Goal: Find specific page/section: Find specific page/section

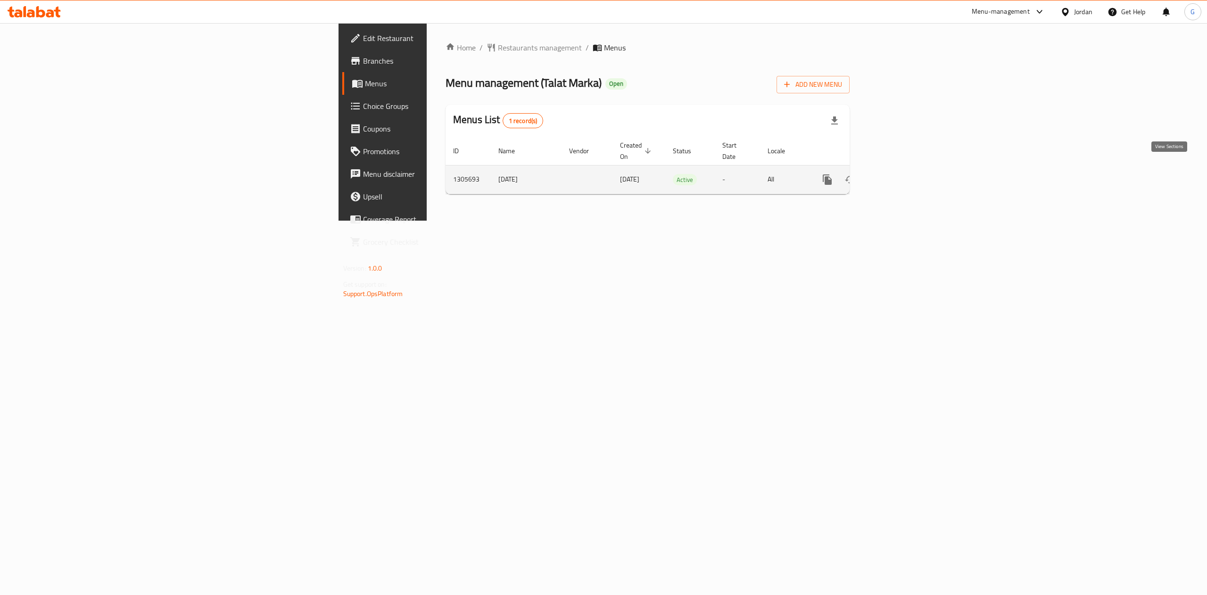
click at [901, 174] on icon "enhanced table" at bounding box center [895, 179] width 11 height 11
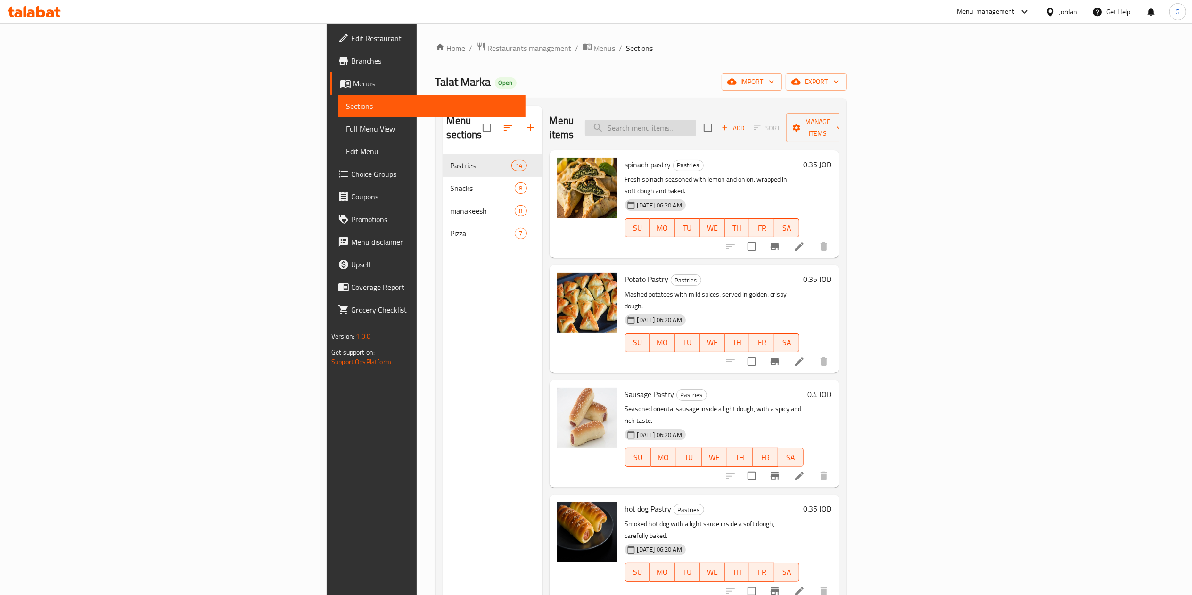
click at [696, 120] on input "search" at bounding box center [640, 128] width 111 height 17
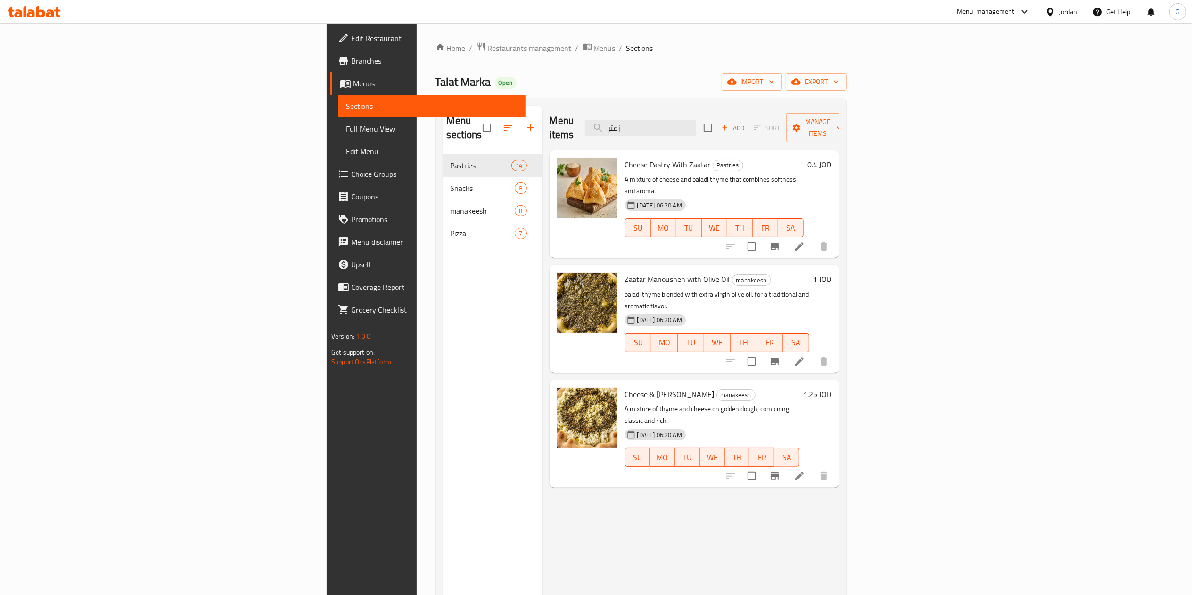
type input "زعتر"
click at [488, 46] on span "Restaurants management" at bounding box center [530, 47] width 84 height 11
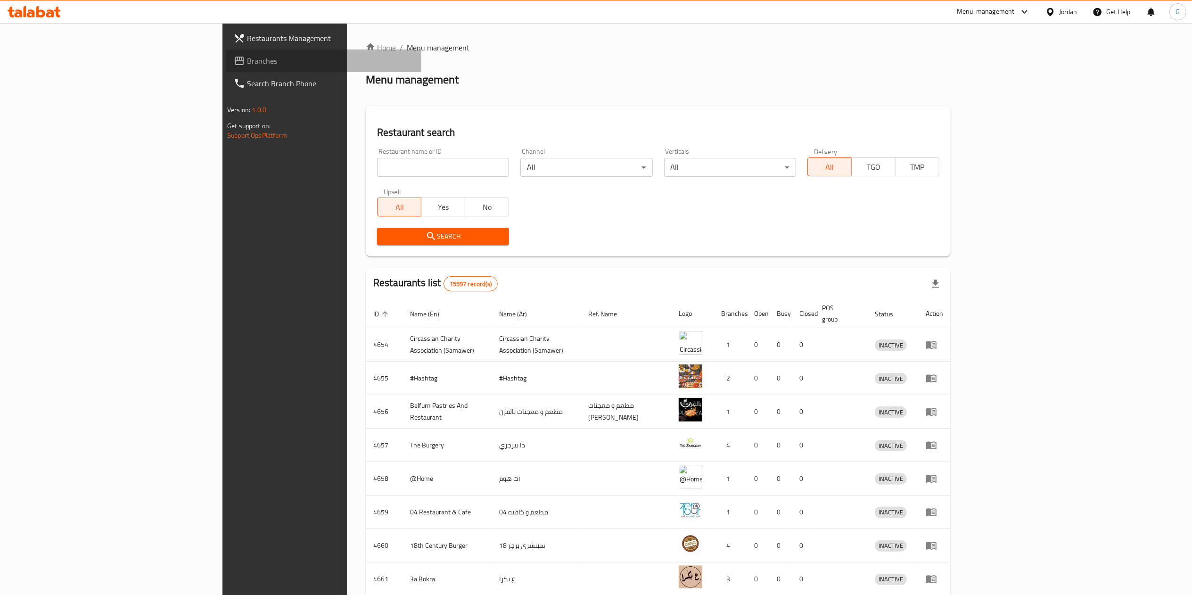
click at [247, 62] on span "Branches" at bounding box center [330, 60] width 167 height 11
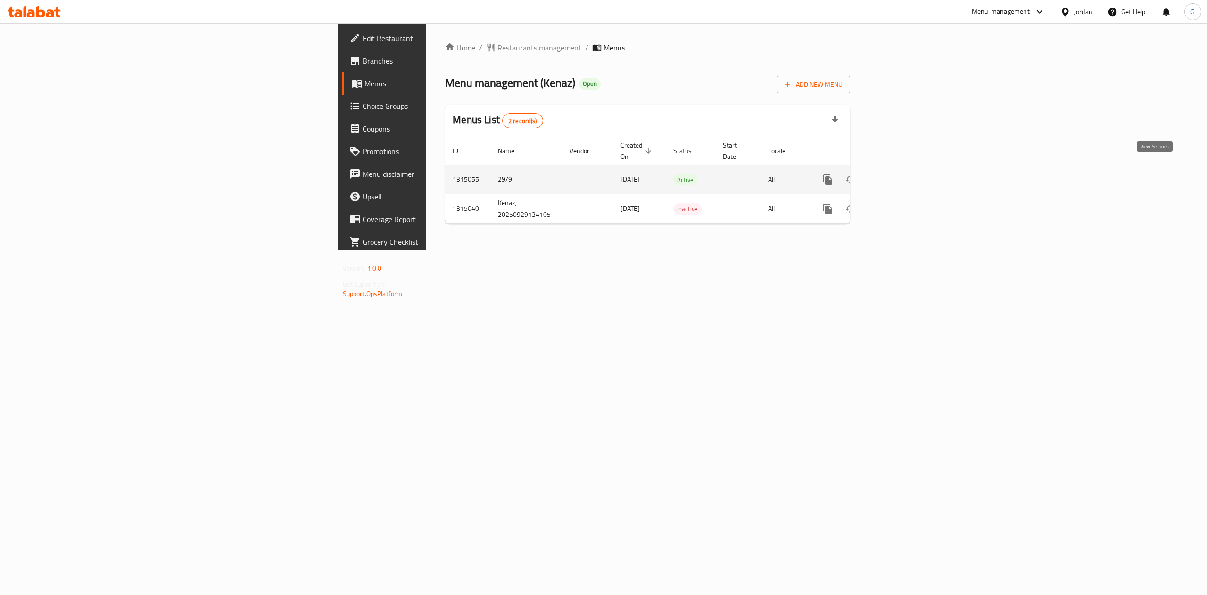
click at [907, 169] on link "enhanced table" at bounding box center [895, 179] width 23 height 23
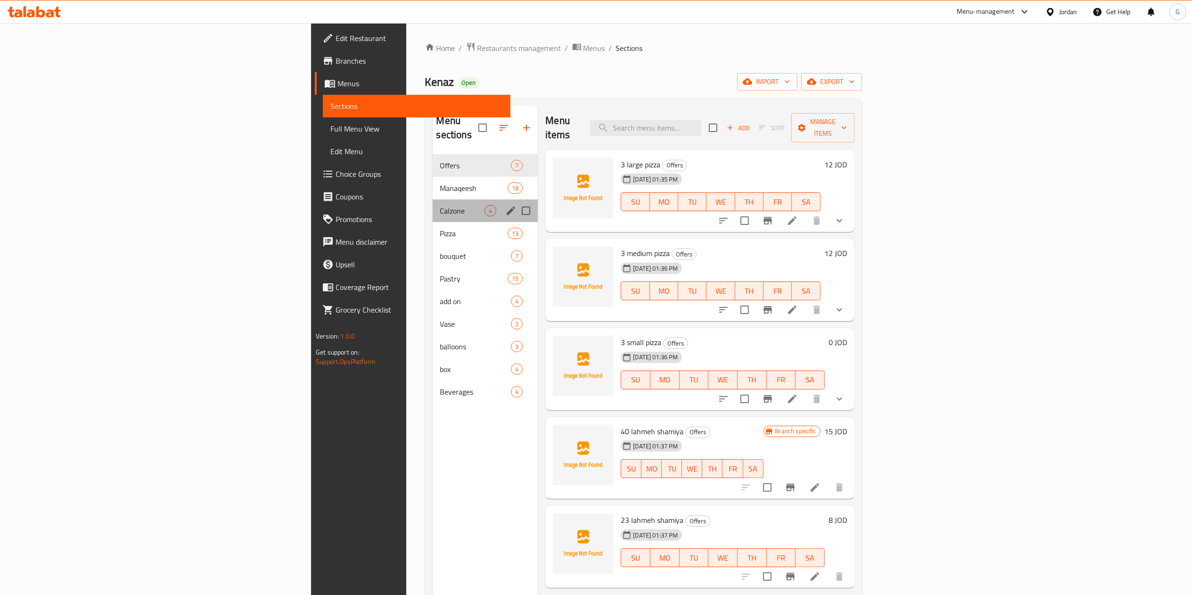
click at [433, 199] on div "Calzone 4" at bounding box center [486, 210] width 106 height 23
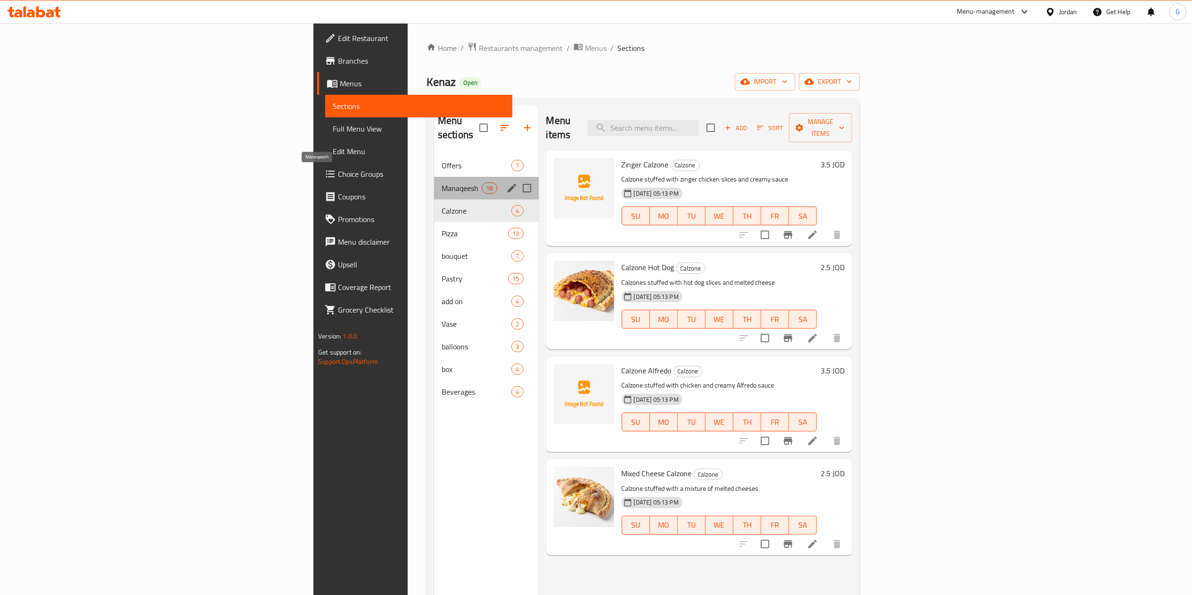
click at [442, 182] on span "Manaqeesh" at bounding box center [462, 187] width 40 height 11
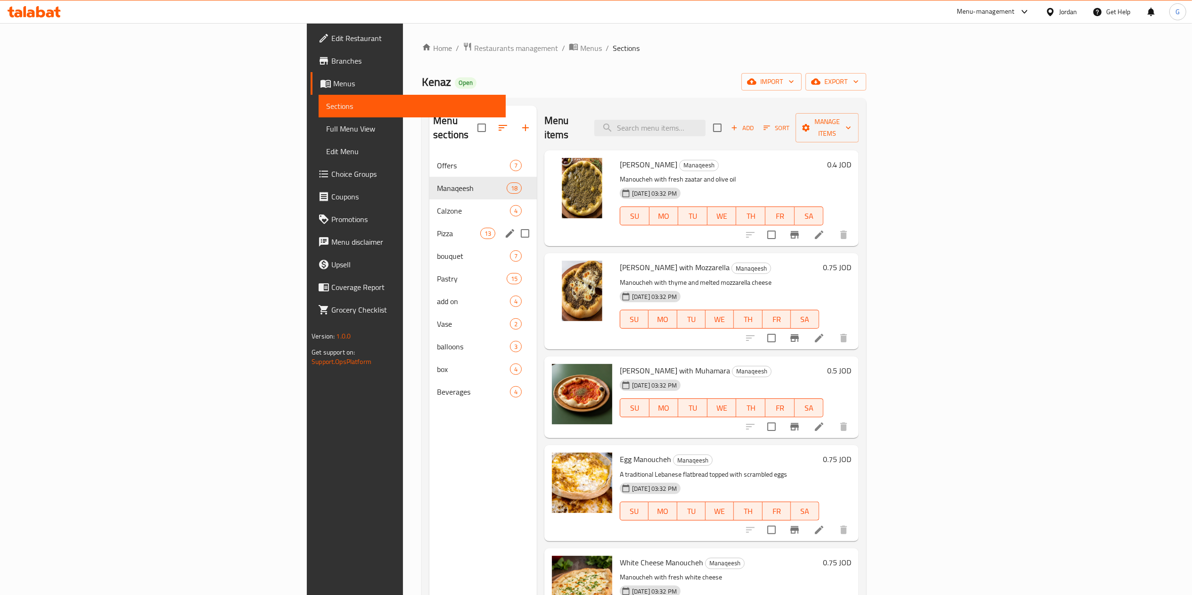
click at [430, 229] on div "Pizza 13" at bounding box center [483, 233] width 107 height 23
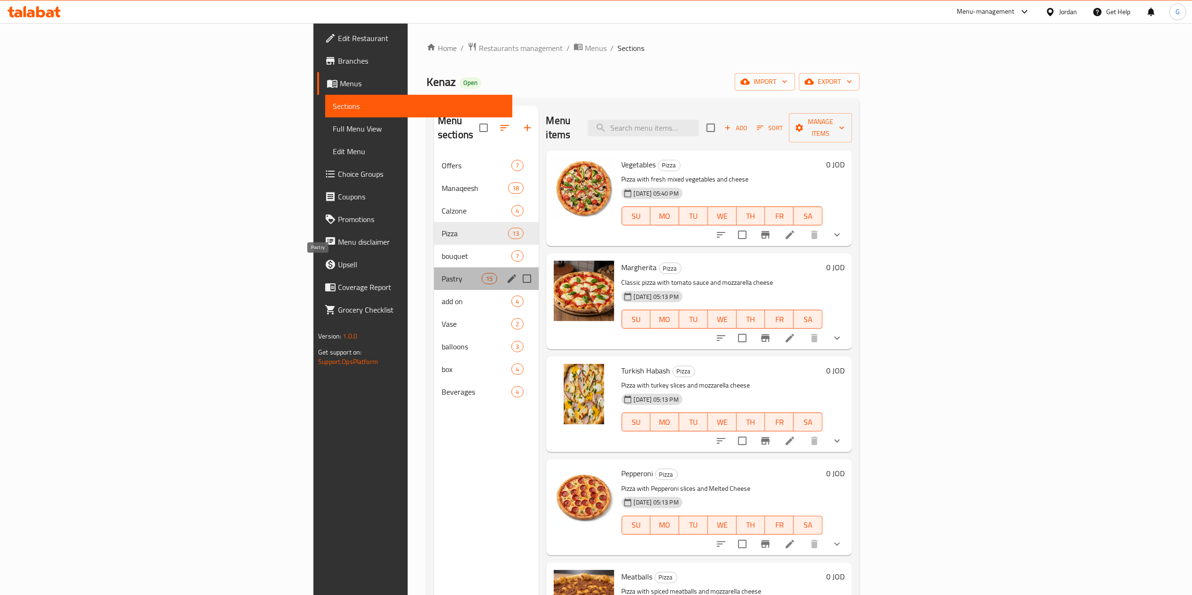
click at [442, 273] on span "Pastry" at bounding box center [462, 278] width 40 height 11
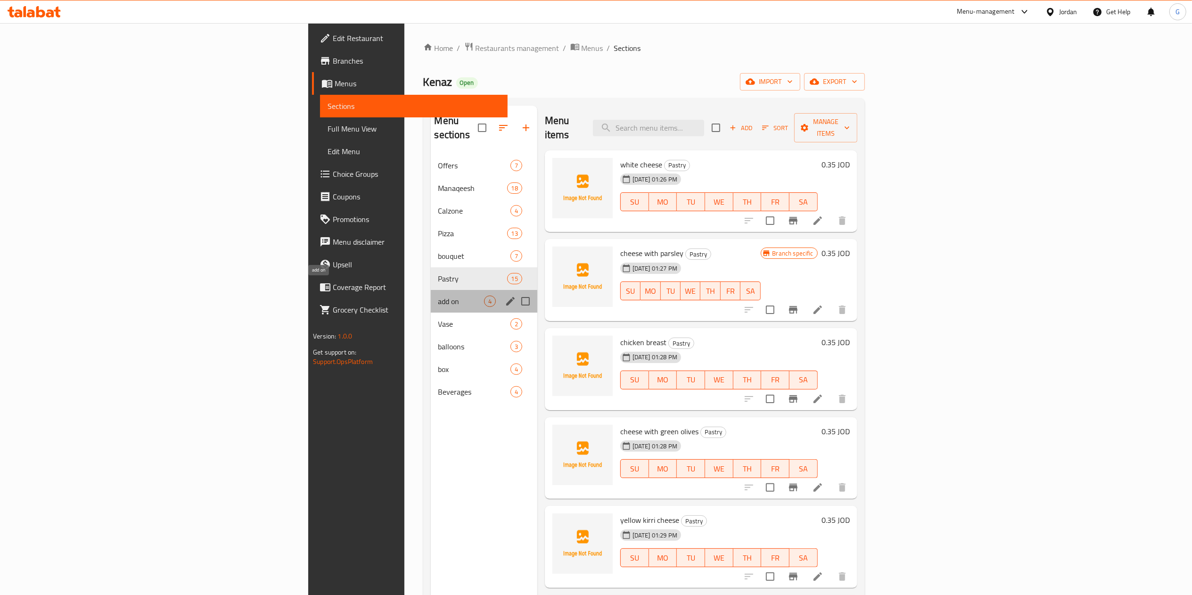
click at [438, 296] on span "add on" at bounding box center [461, 301] width 46 height 11
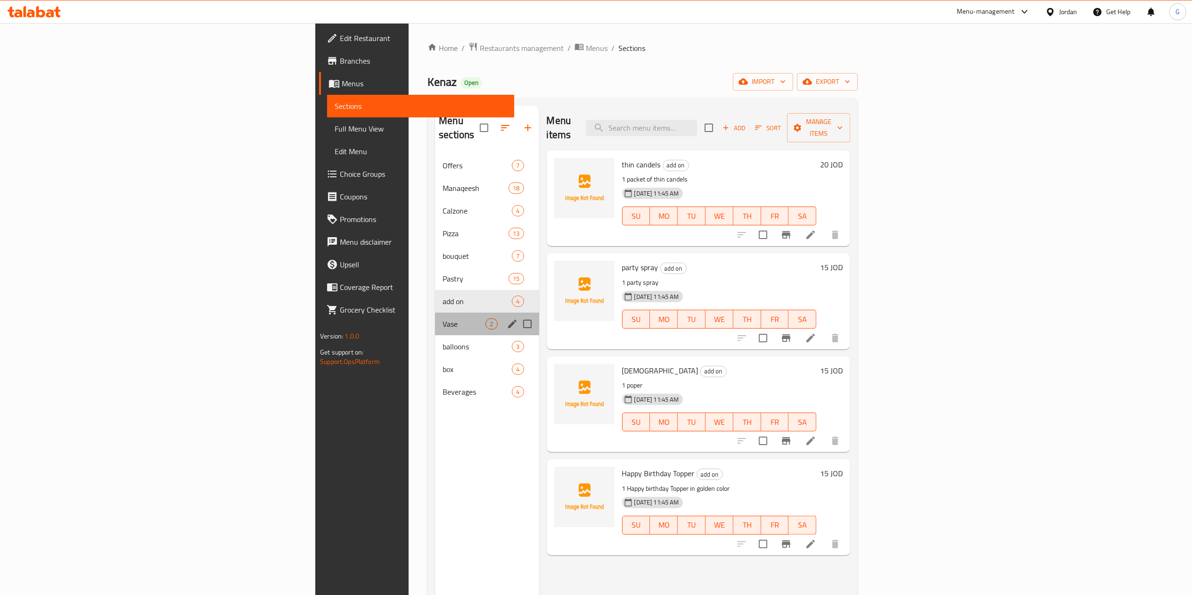
click at [435, 318] on div "Vase 2" at bounding box center [487, 324] width 104 height 23
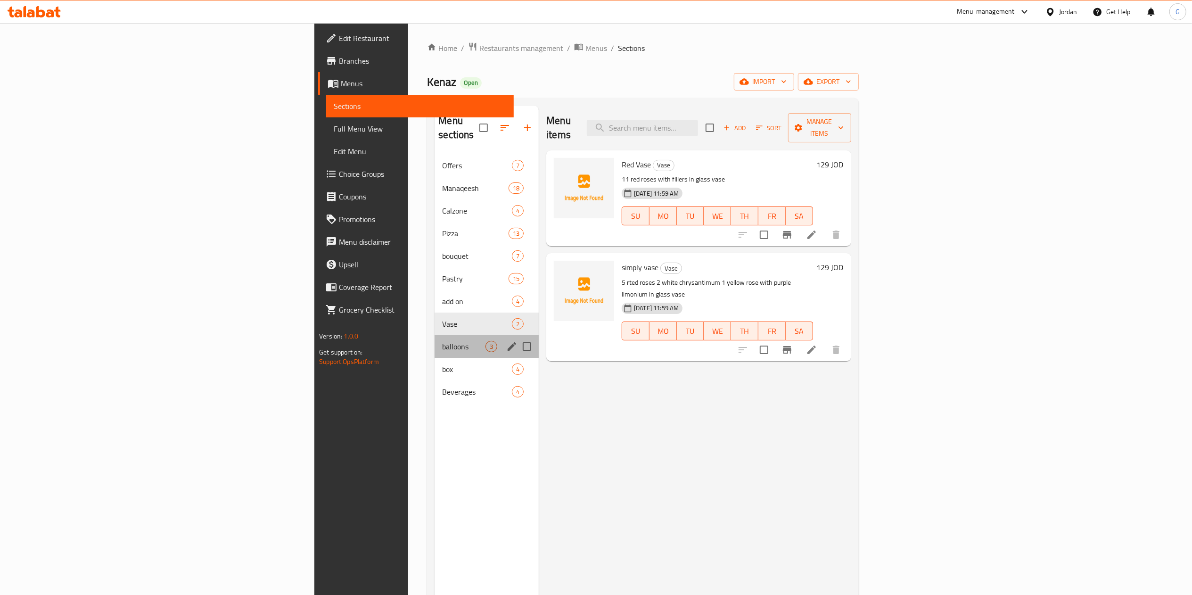
click at [435, 341] on div "balloons 3" at bounding box center [487, 346] width 104 height 23
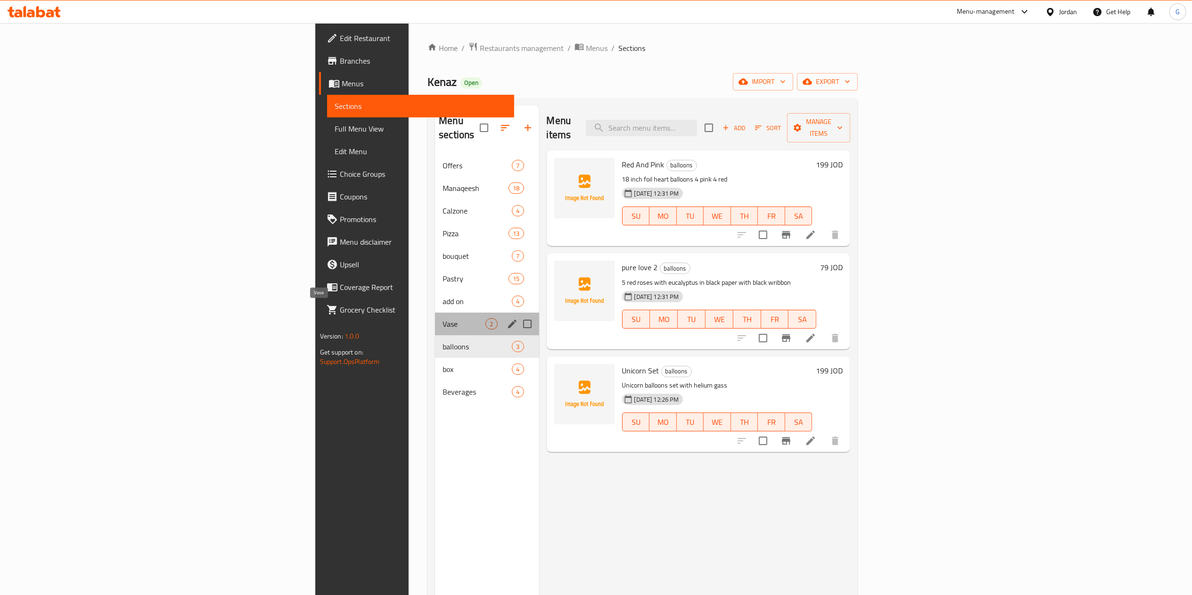
click at [443, 318] on span "Vase" at bounding box center [464, 323] width 43 height 11
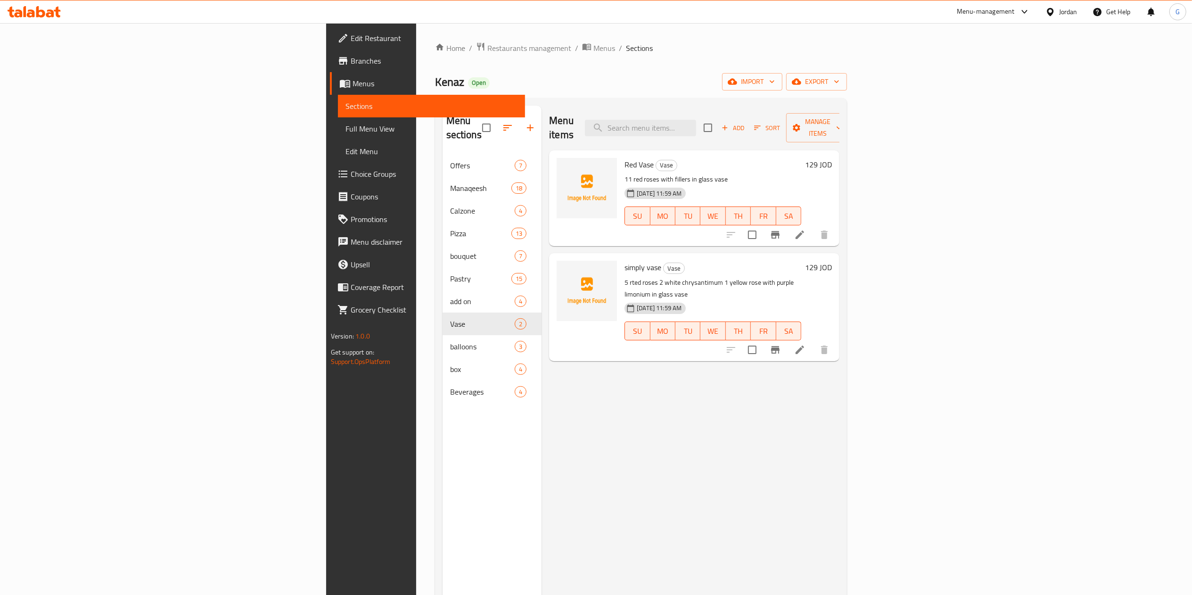
click at [48, 12] on icon at bounding box center [34, 11] width 53 height 11
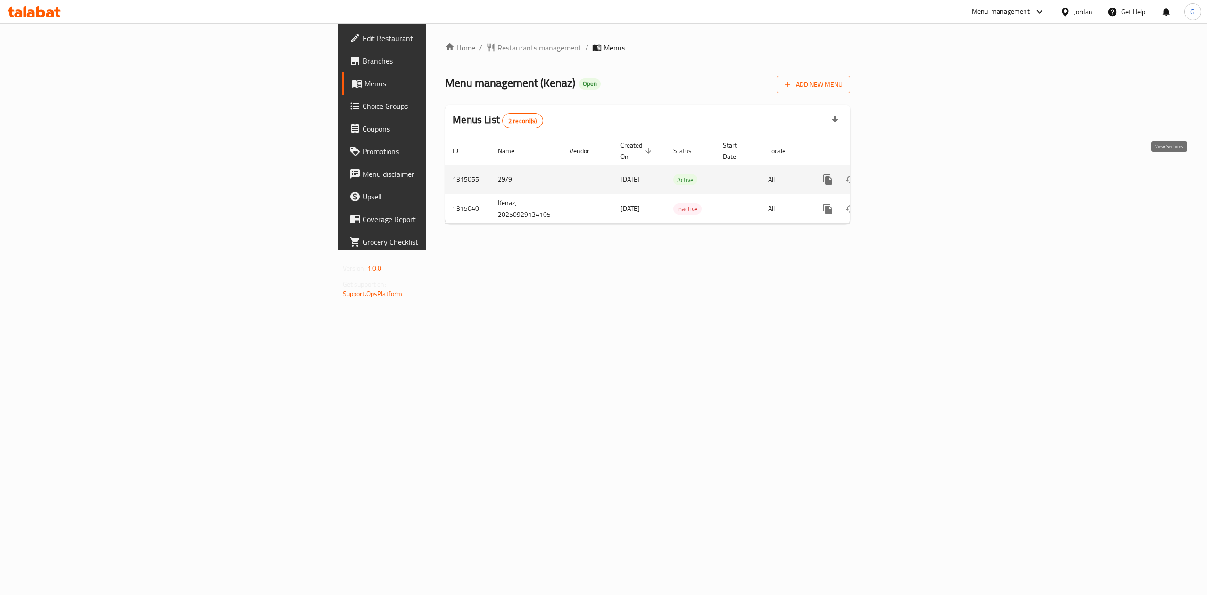
click at [907, 174] on link "enhanced table" at bounding box center [895, 179] width 23 height 23
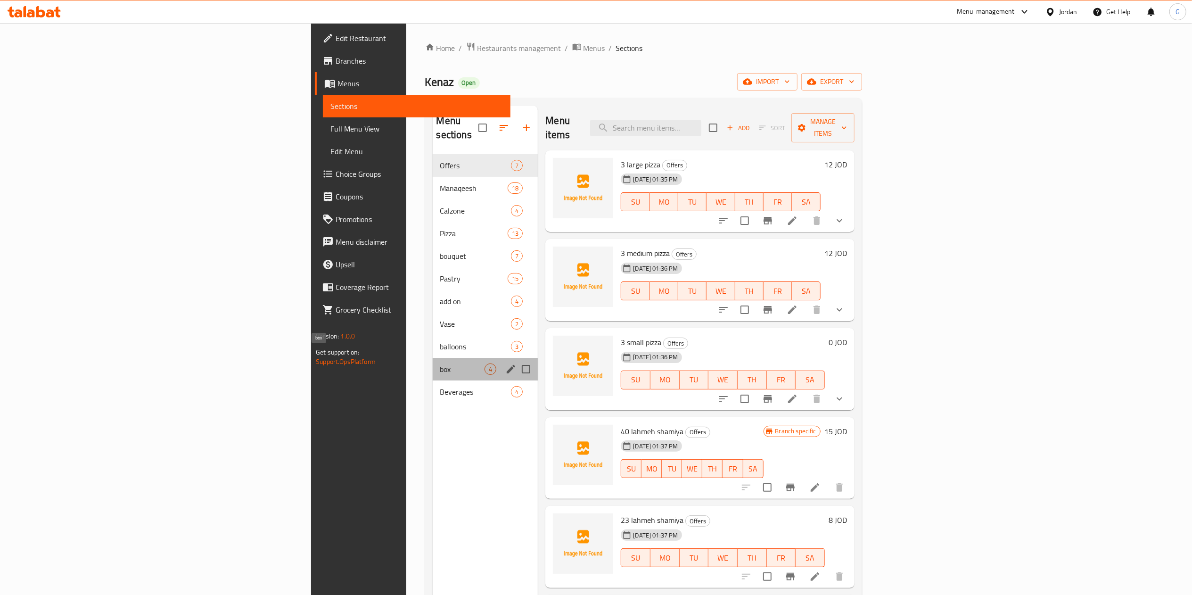
click at [440, 364] on span "box" at bounding box center [462, 369] width 45 height 11
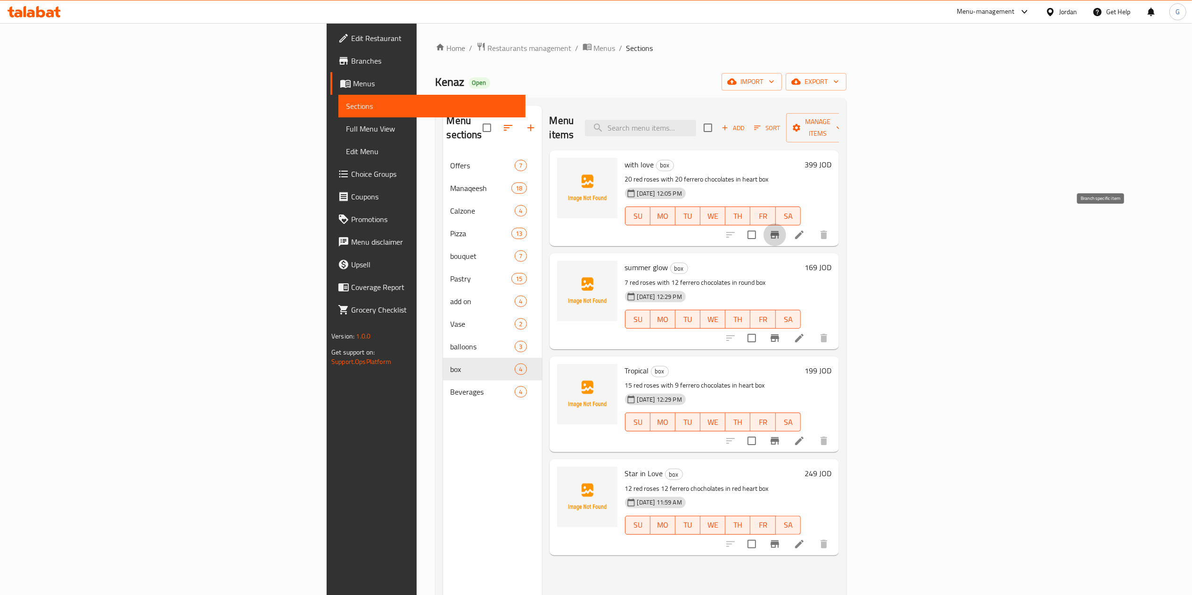
click at [786, 223] on button "Branch-specific-item" at bounding box center [775, 234] width 23 height 23
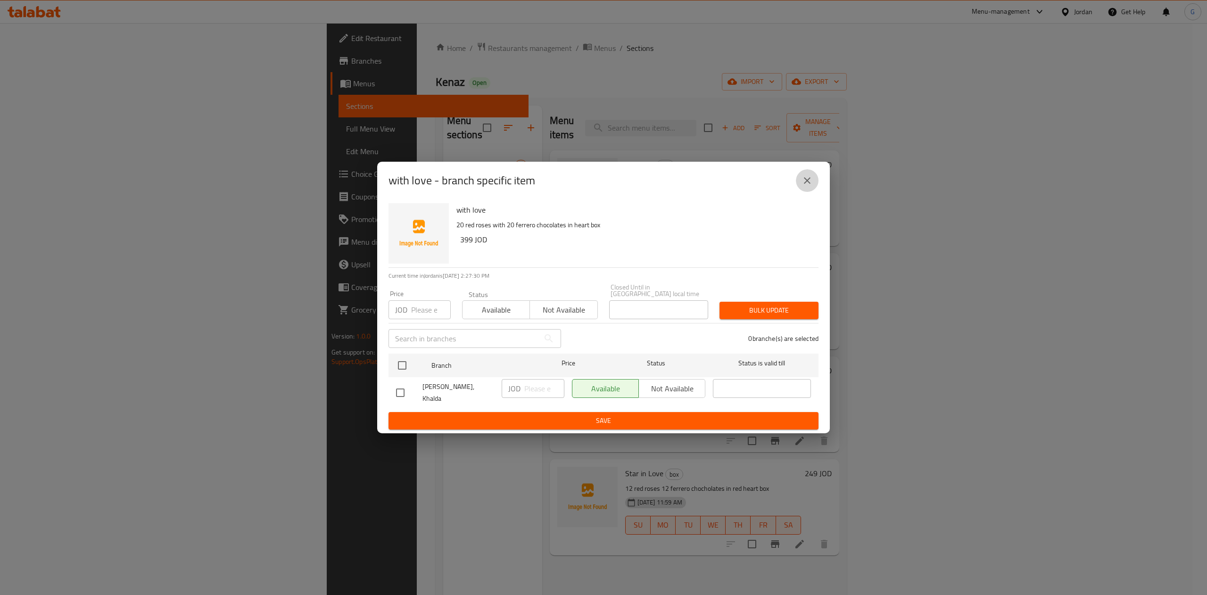
click at [810, 186] on icon "close" at bounding box center [807, 180] width 11 height 11
